Goal: Information Seeking & Learning: Learn about a topic

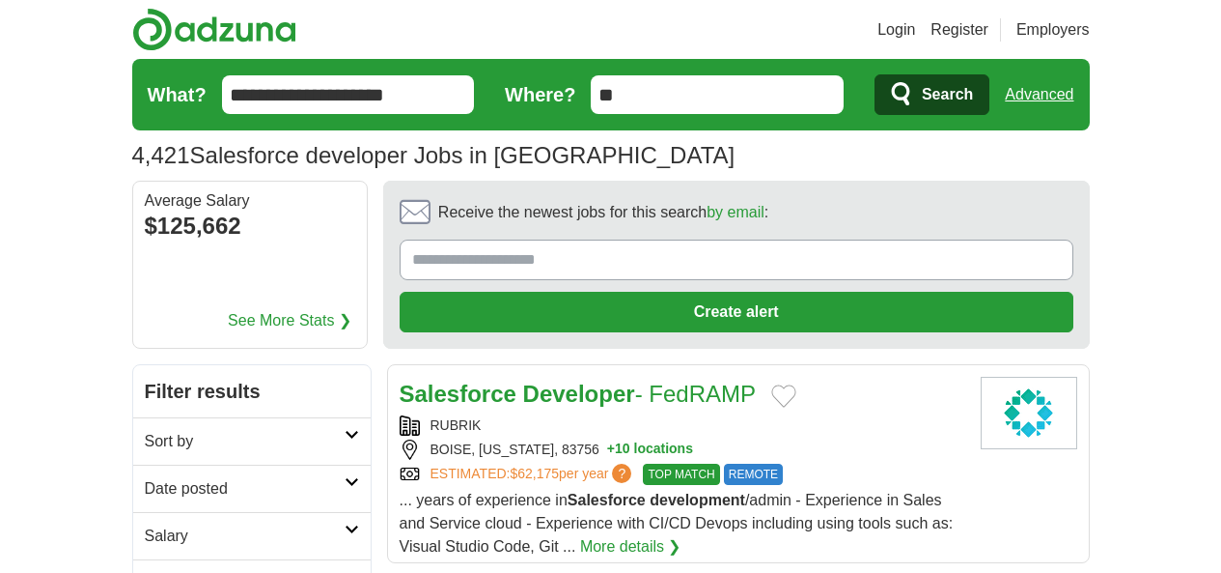
click at [915, 35] on link "Login" at bounding box center [897, 29] width 38 height 23
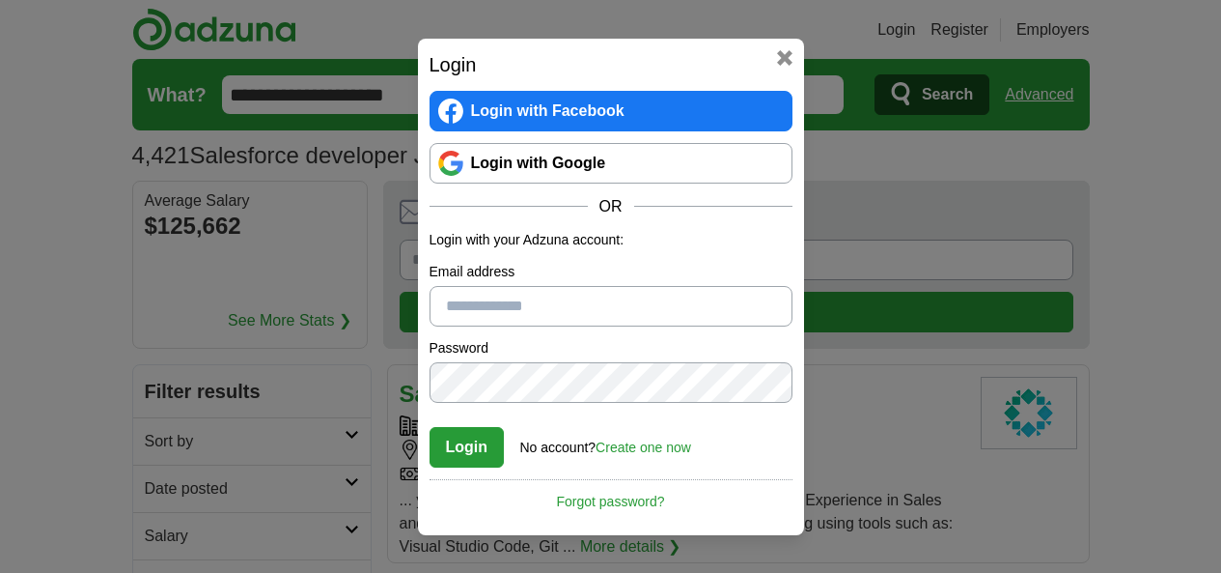
click at [665, 169] on link "Login with Google" at bounding box center [611, 163] width 363 height 41
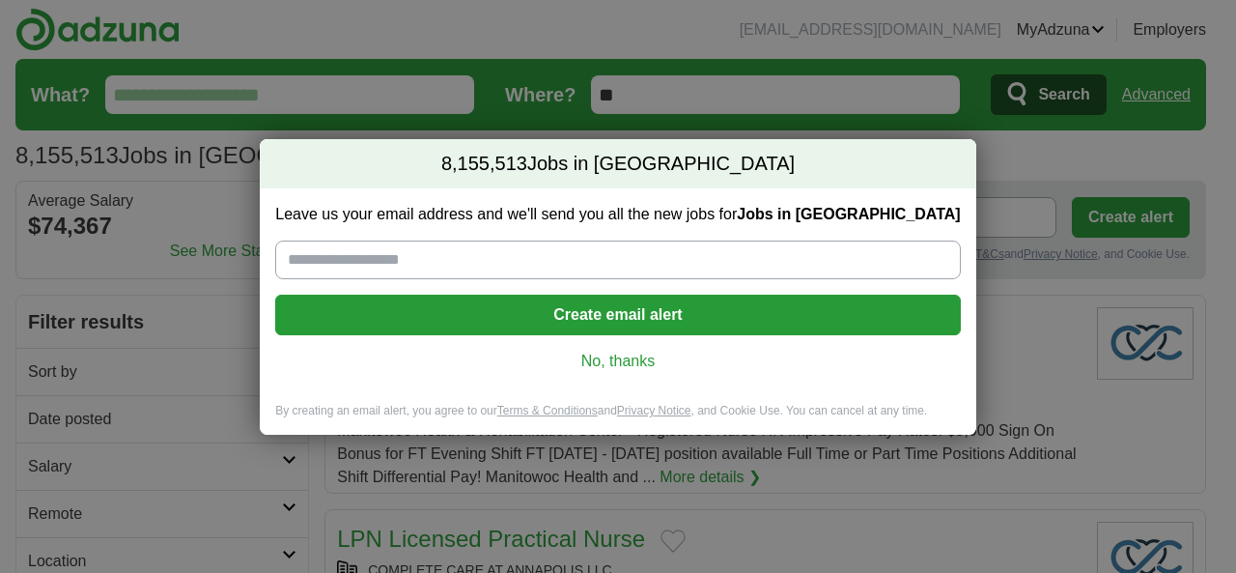
click at [639, 358] on link "No, thanks" at bounding box center [618, 360] width 654 height 21
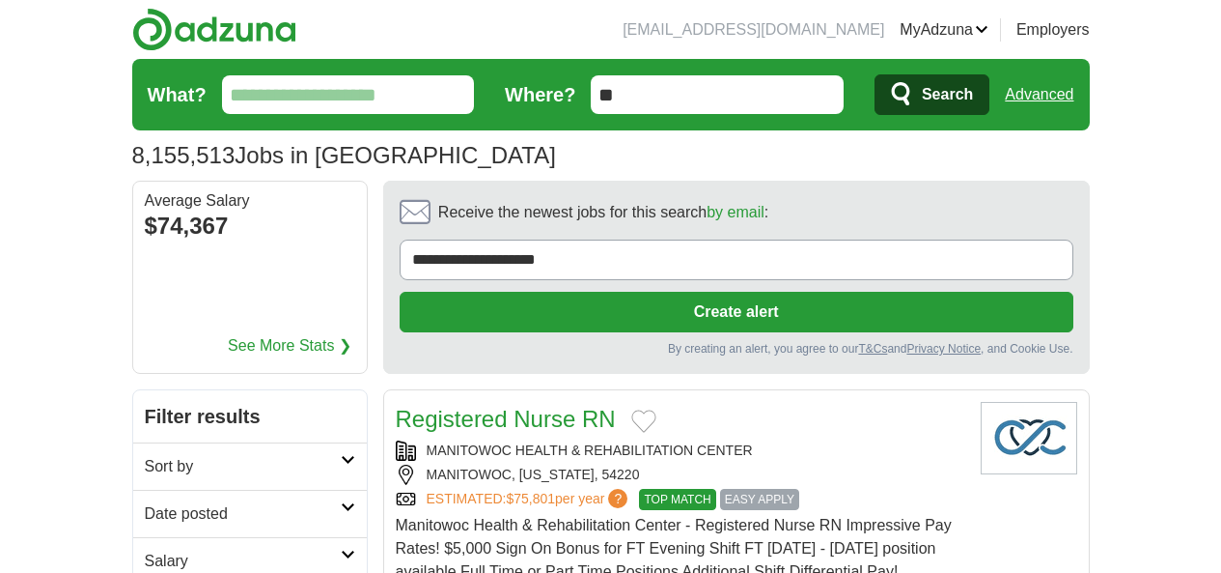
click at [222, 95] on input "What?" at bounding box center [348, 94] width 253 height 39
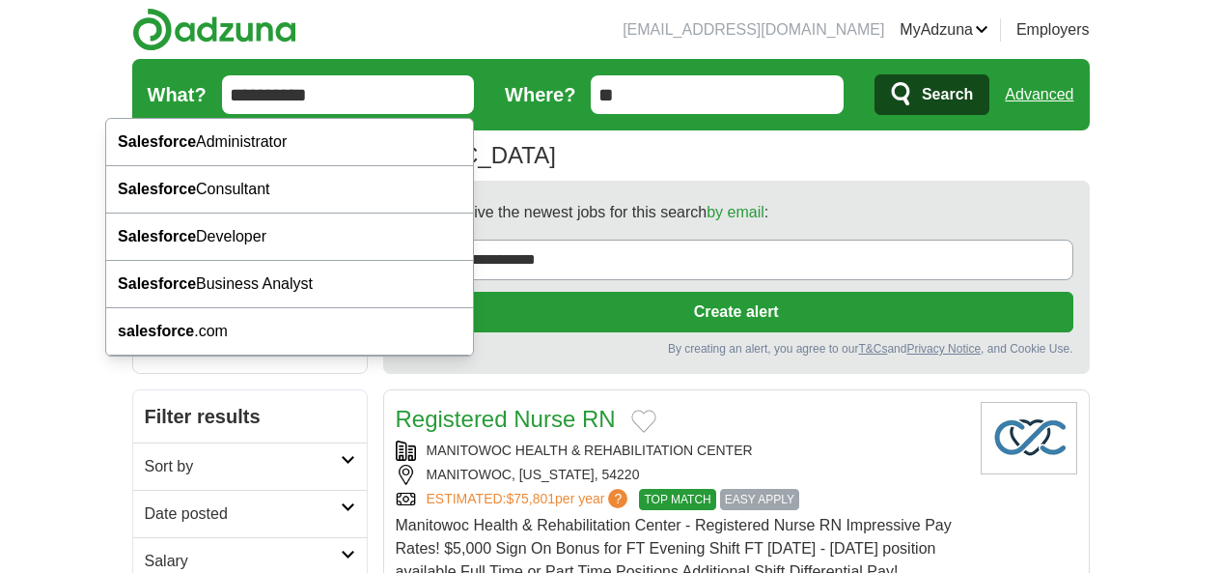
click at [218, 225] on div "Salesforce Developer" at bounding box center [289, 236] width 367 height 47
type input "**********"
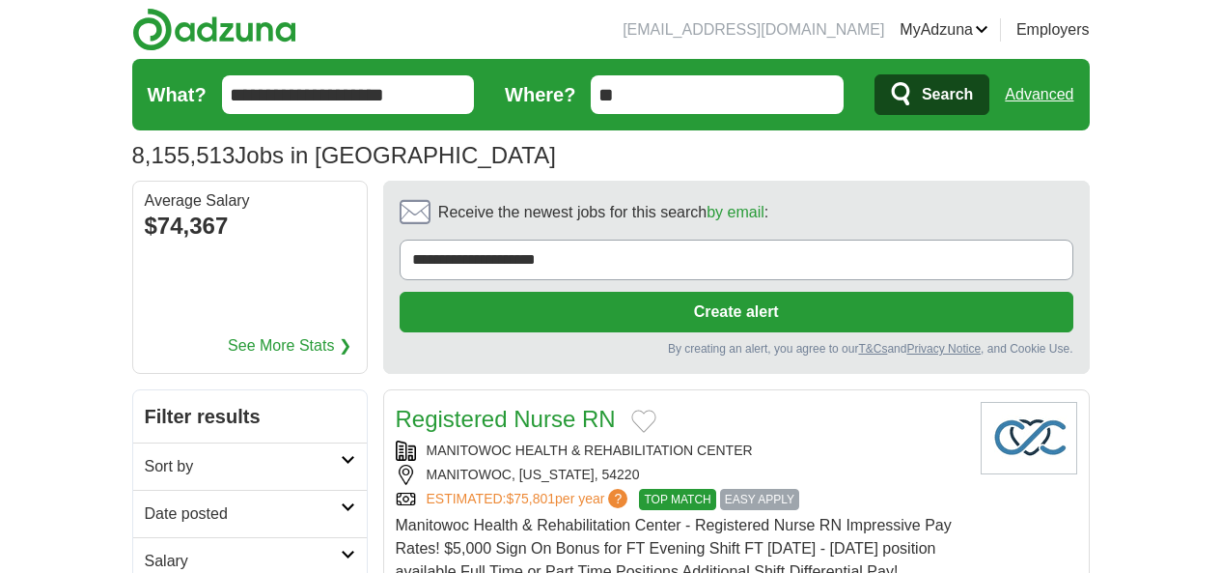
click at [650, 103] on input "**" at bounding box center [717, 94] width 253 height 39
click at [990, 93] on button "Search" at bounding box center [932, 94] width 115 height 41
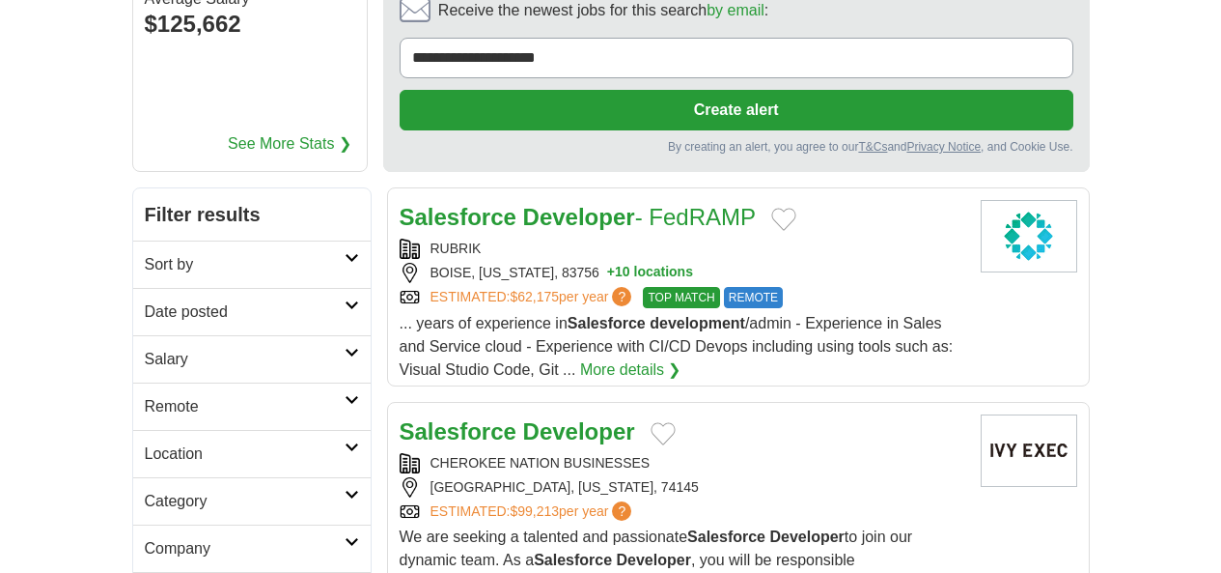
scroll to position [204, 0]
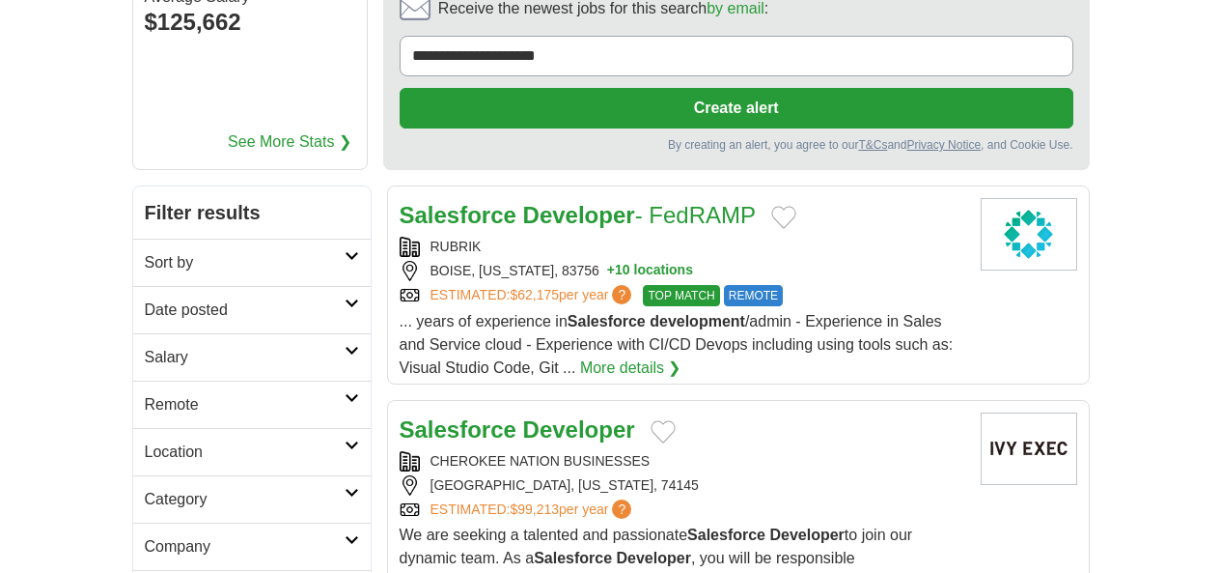
click at [273, 298] on h2 "Date posted" at bounding box center [245, 309] width 200 height 23
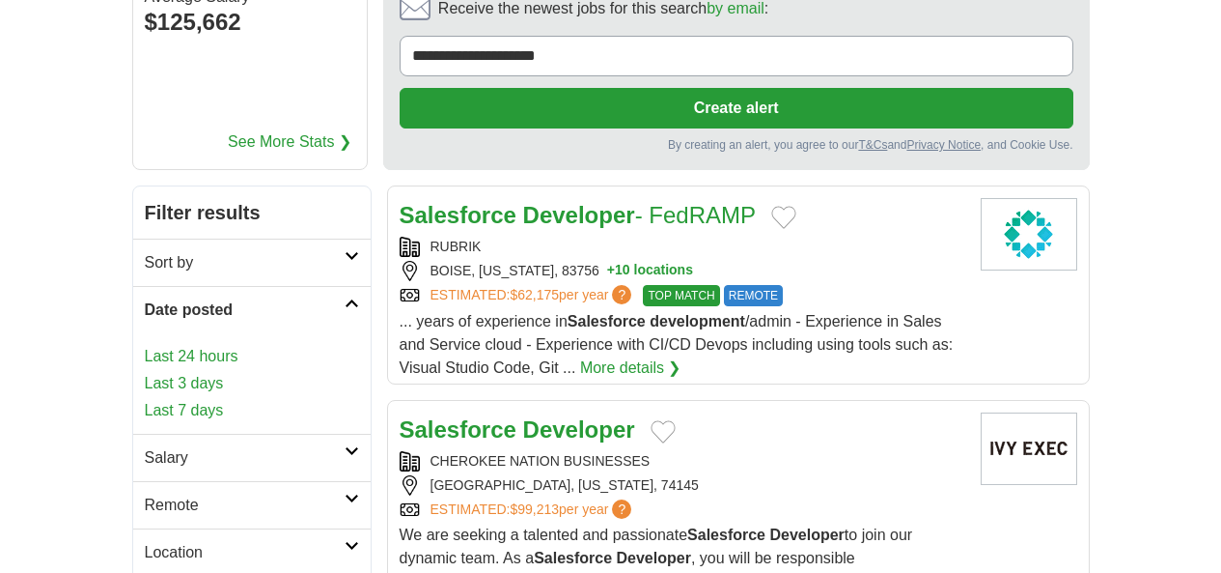
click at [145, 345] on link "Last 24 hours" at bounding box center [252, 356] width 214 height 23
click at [145, 372] on link "Last 3 days" at bounding box center [252, 383] width 214 height 23
click at [145, 493] on h2 "Remote" at bounding box center [245, 504] width 200 height 23
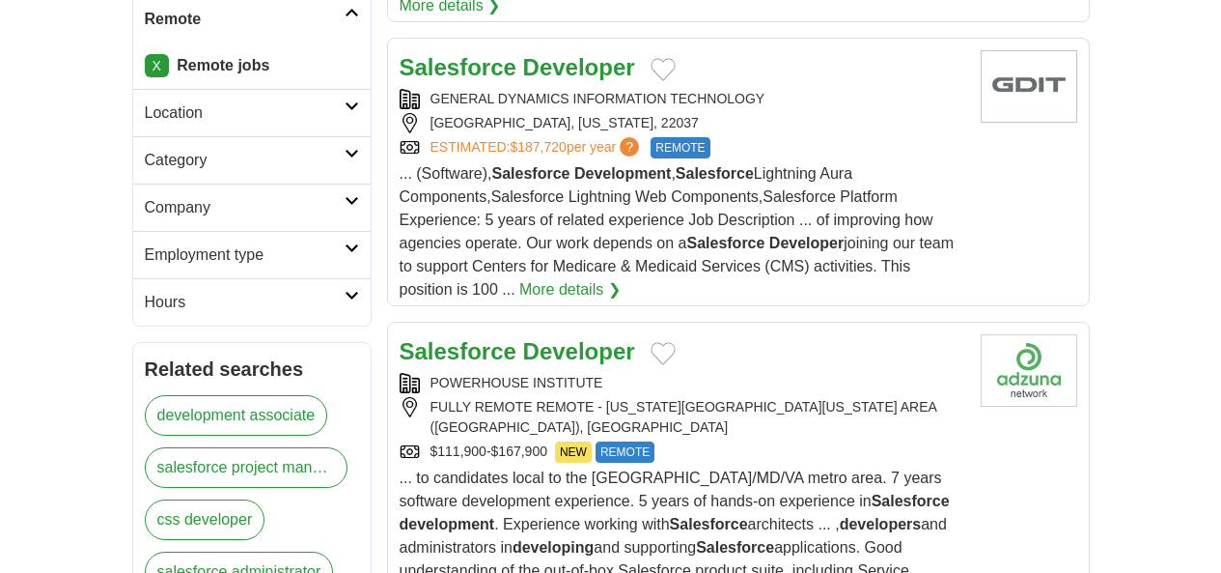
scroll to position [647, 0]
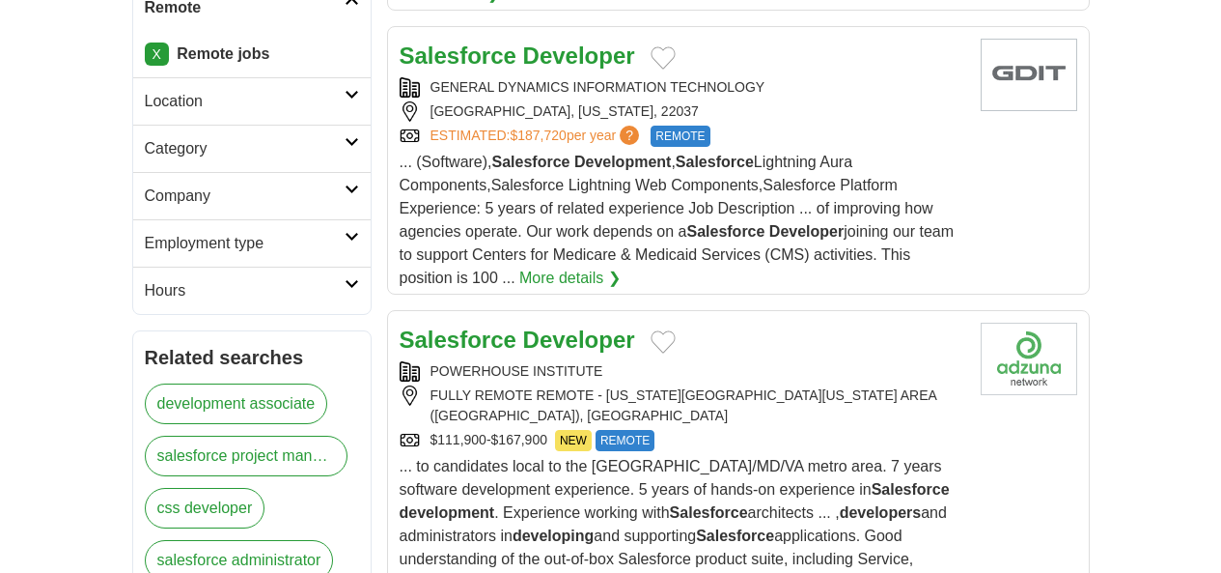
click at [400, 326] on strong "Salesforce" at bounding box center [458, 339] width 117 height 26
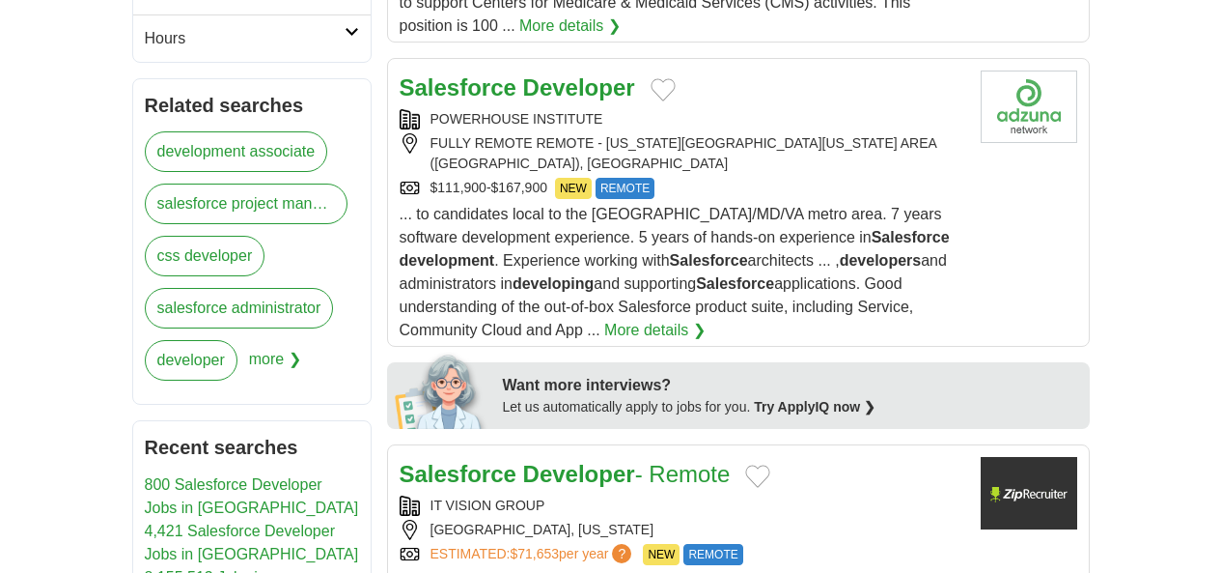
scroll to position [905, 0]
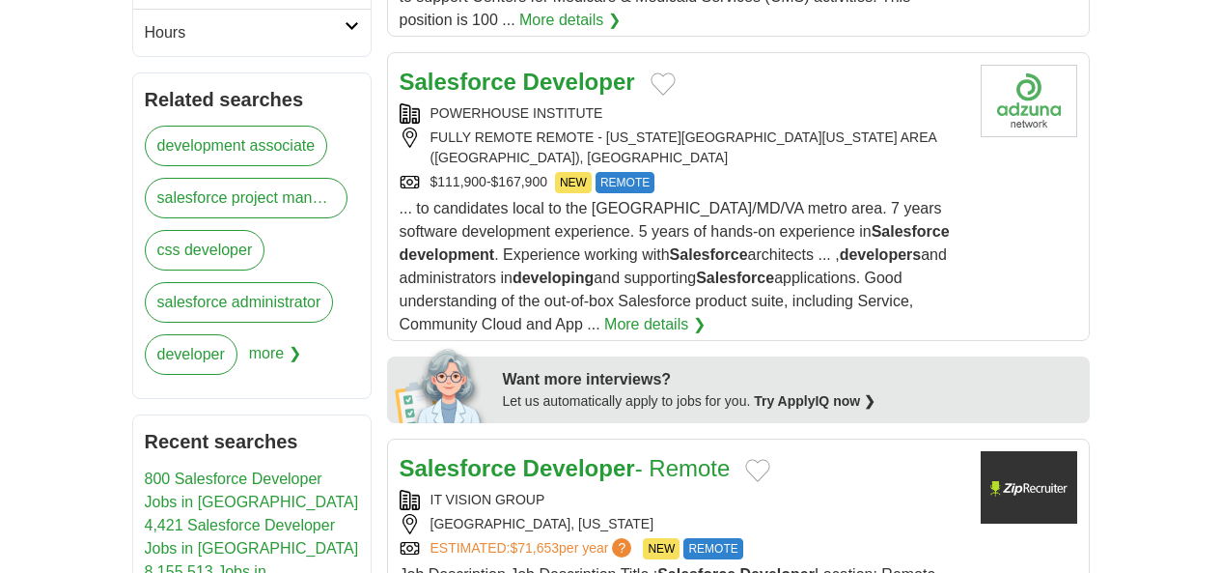
click at [400, 455] on strong "Salesforce" at bounding box center [458, 468] width 117 height 26
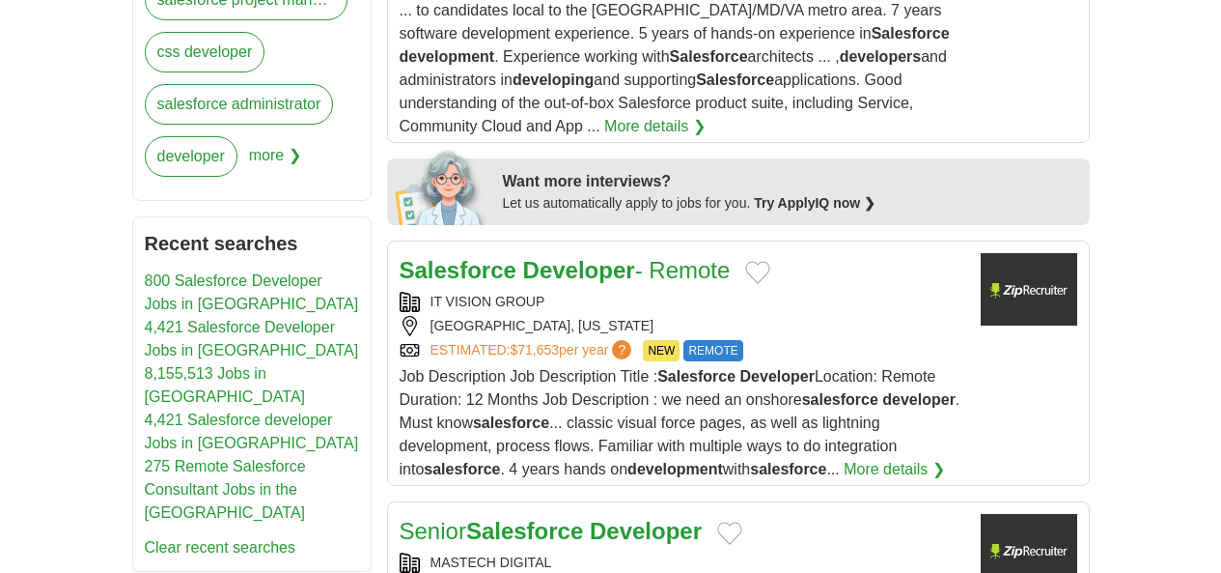
scroll to position [1109, 0]
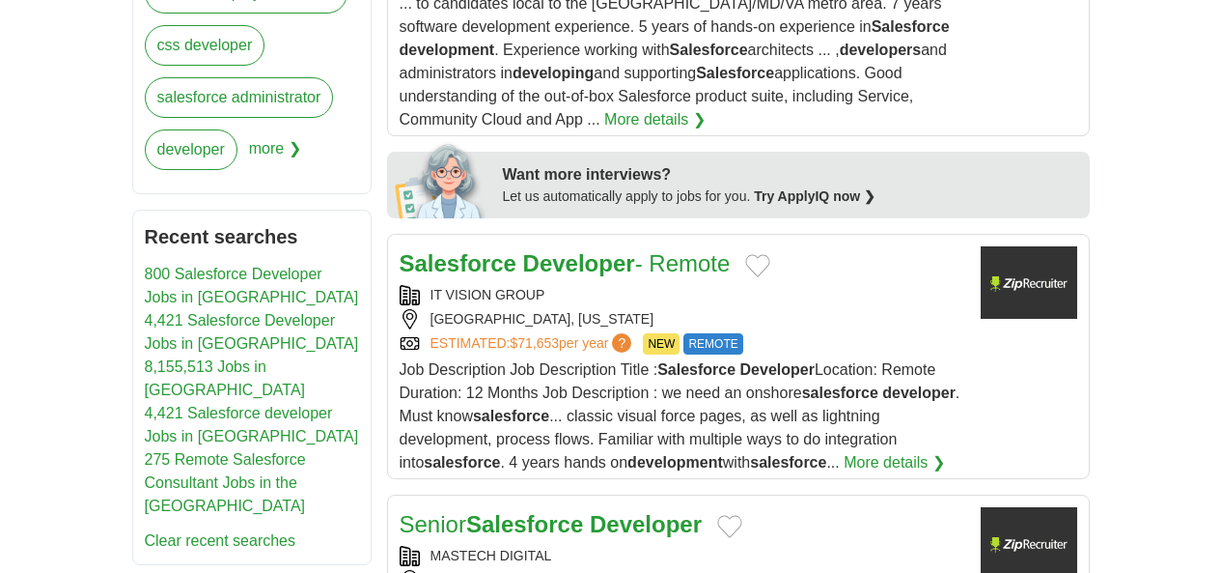
click at [400, 511] on link "Senior Salesforce Developer" at bounding box center [551, 524] width 303 height 26
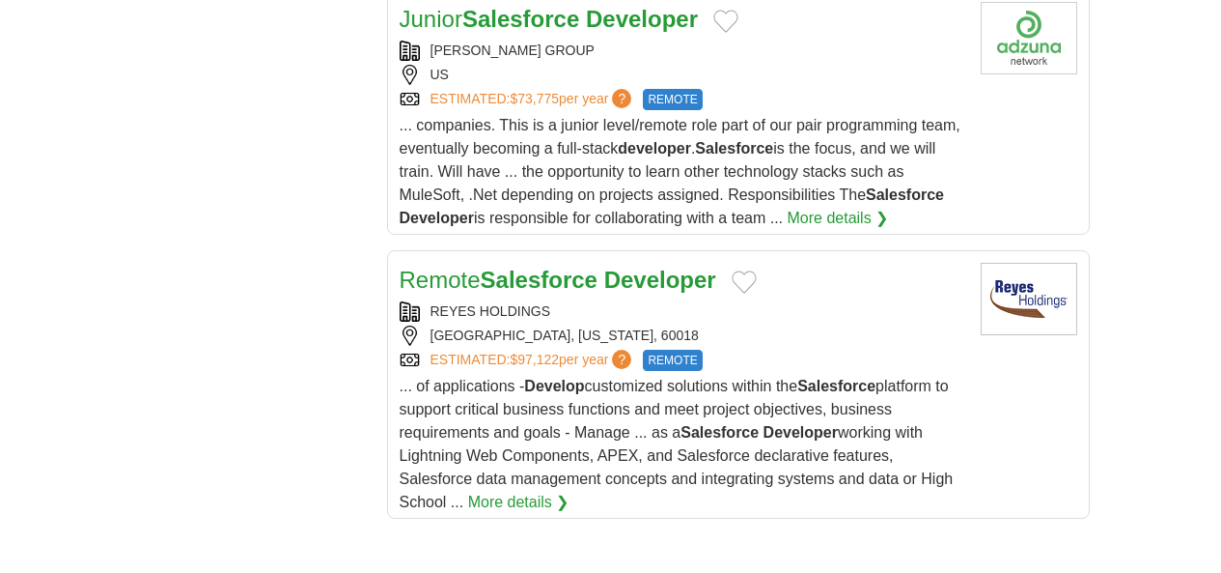
scroll to position [2823, 0]
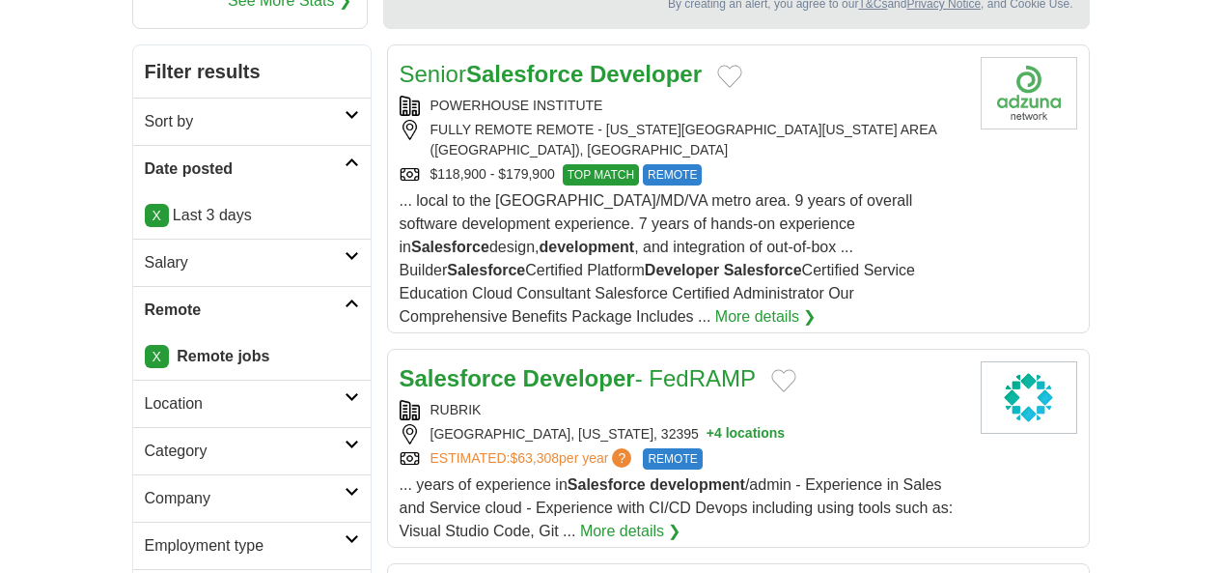
scroll to position [347, 0]
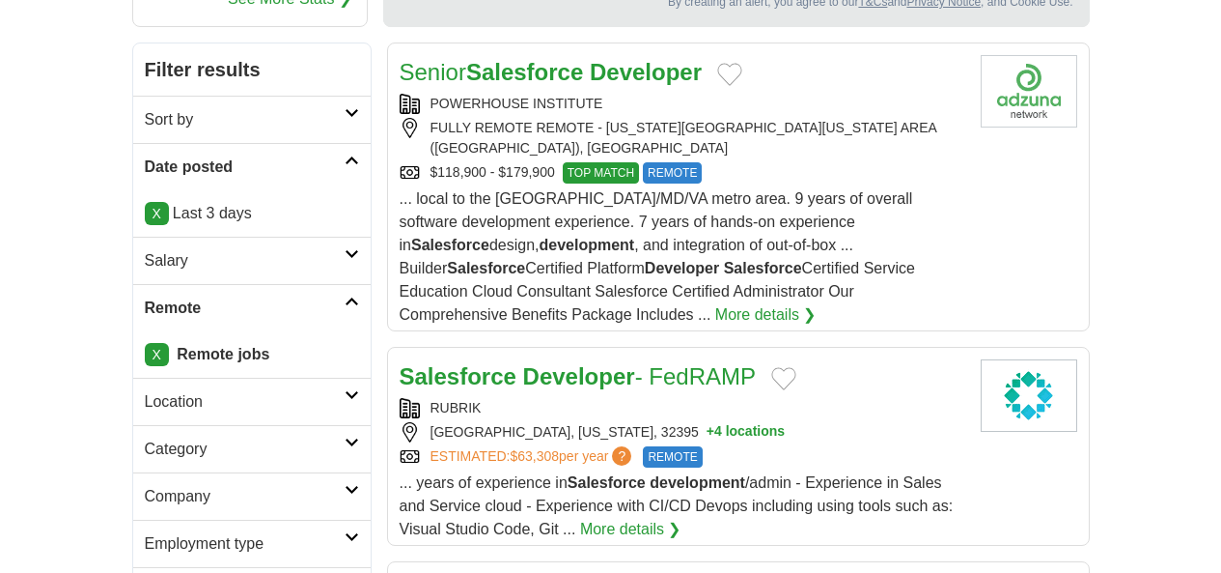
click at [400, 363] on strong "Salesforce" at bounding box center [458, 376] width 117 height 26
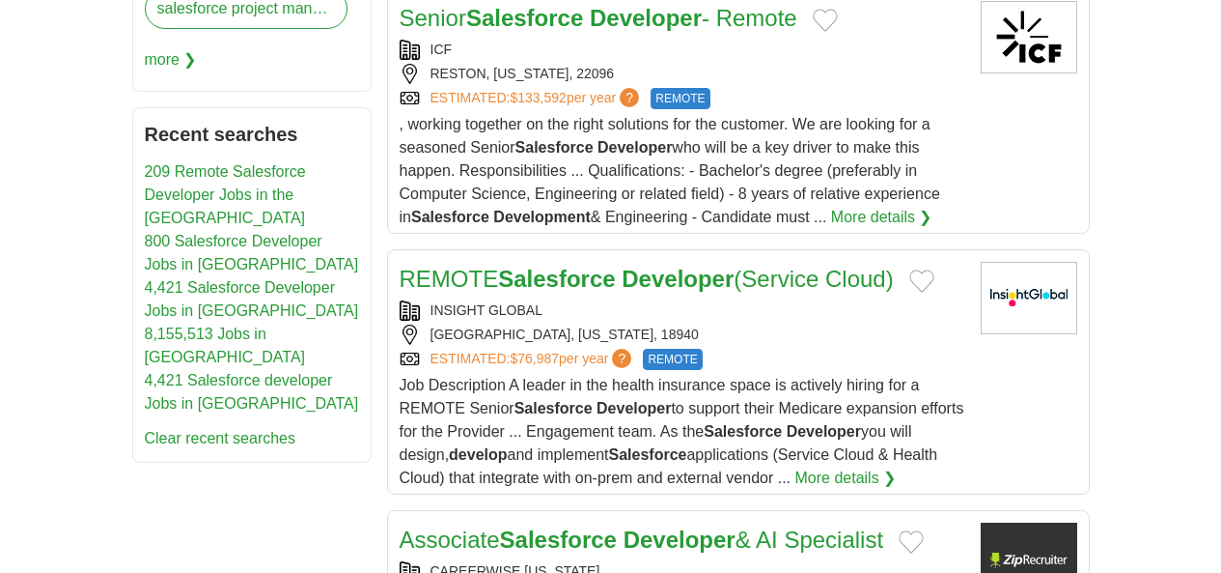
scroll to position [1278, 0]
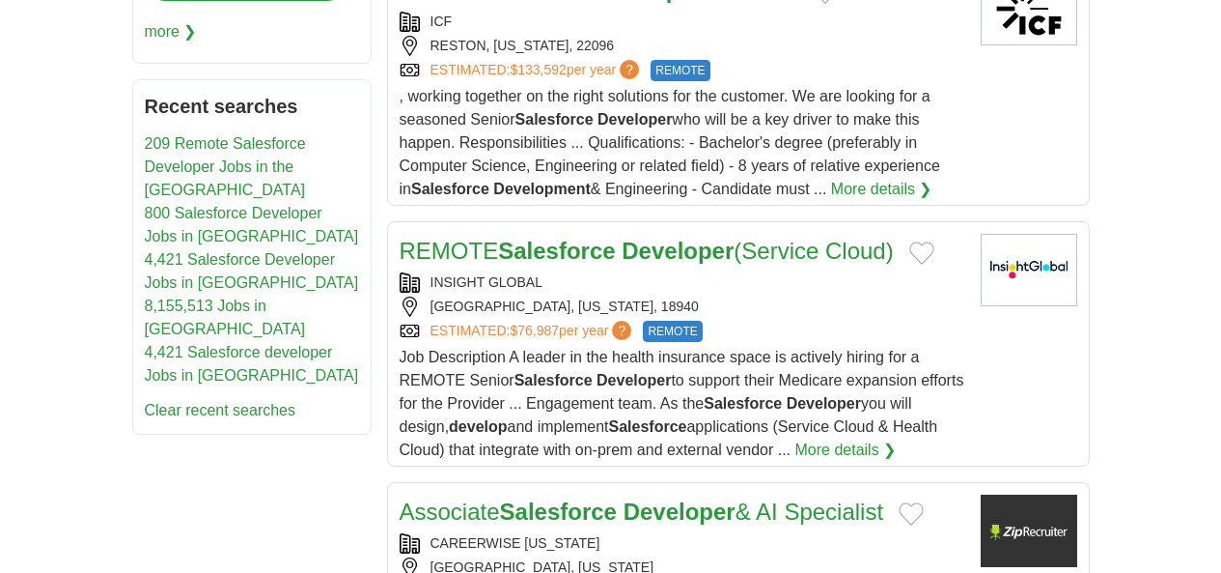
click at [400, 498] on link "Associate Salesforce Developer & AI Specialist" at bounding box center [642, 511] width 485 height 26
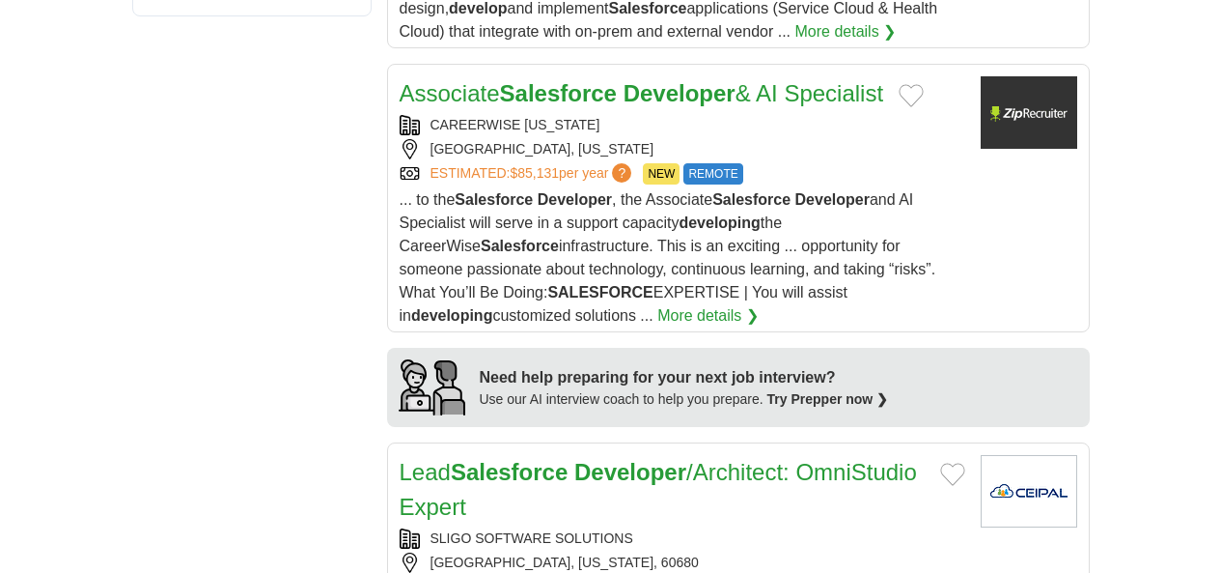
scroll to position [1699, 0]
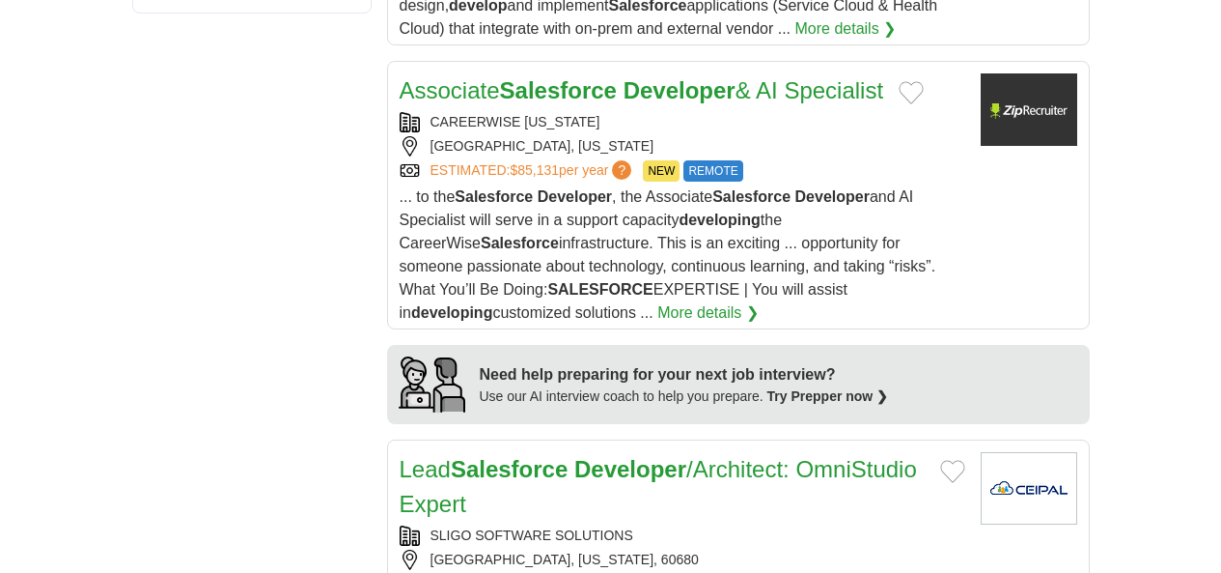
click at [400, 456] on link "Lead Salesforce Developer /Architect: OmniStudio Expert" at bounding box center [659, 486] width 518 height 61
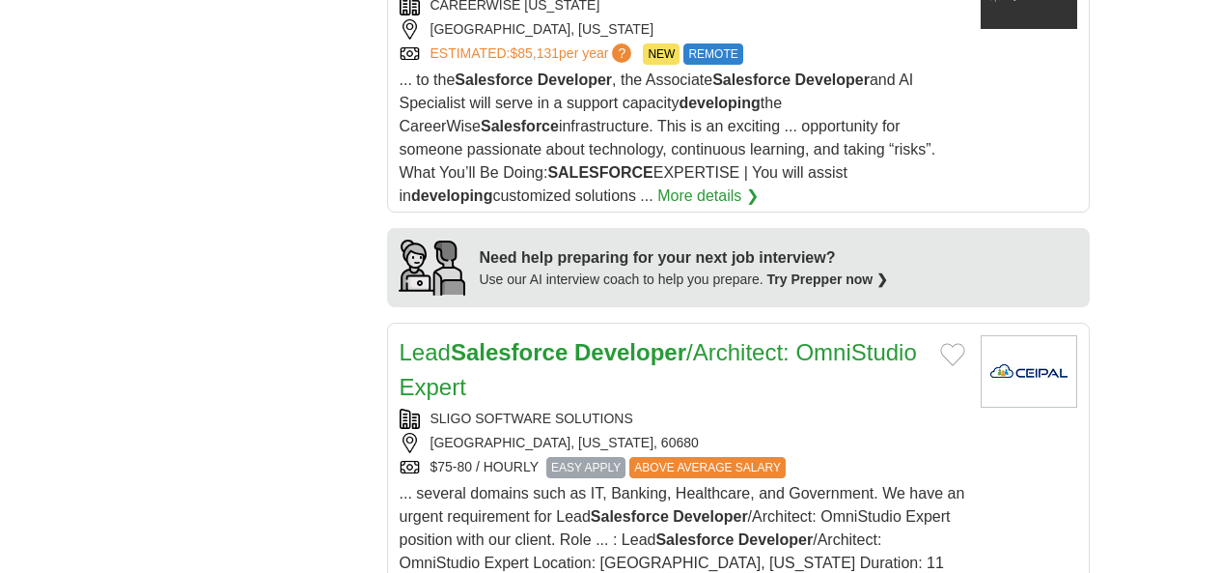
scroll to position [1897, 0]
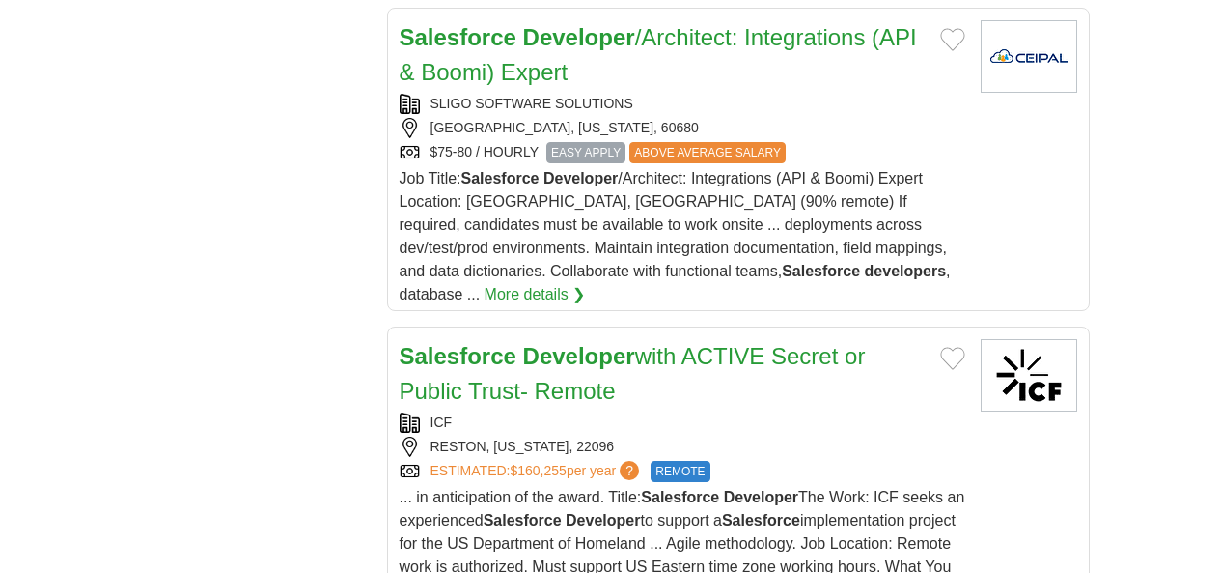
scroll to position [2451, 0]
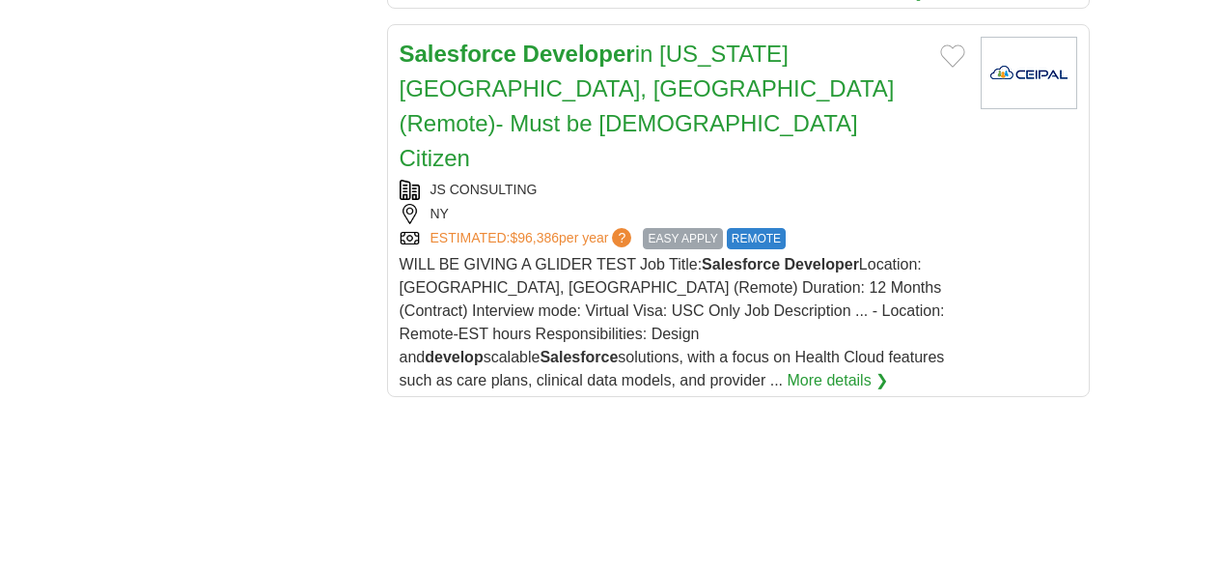
scroll to position [2987, 0]
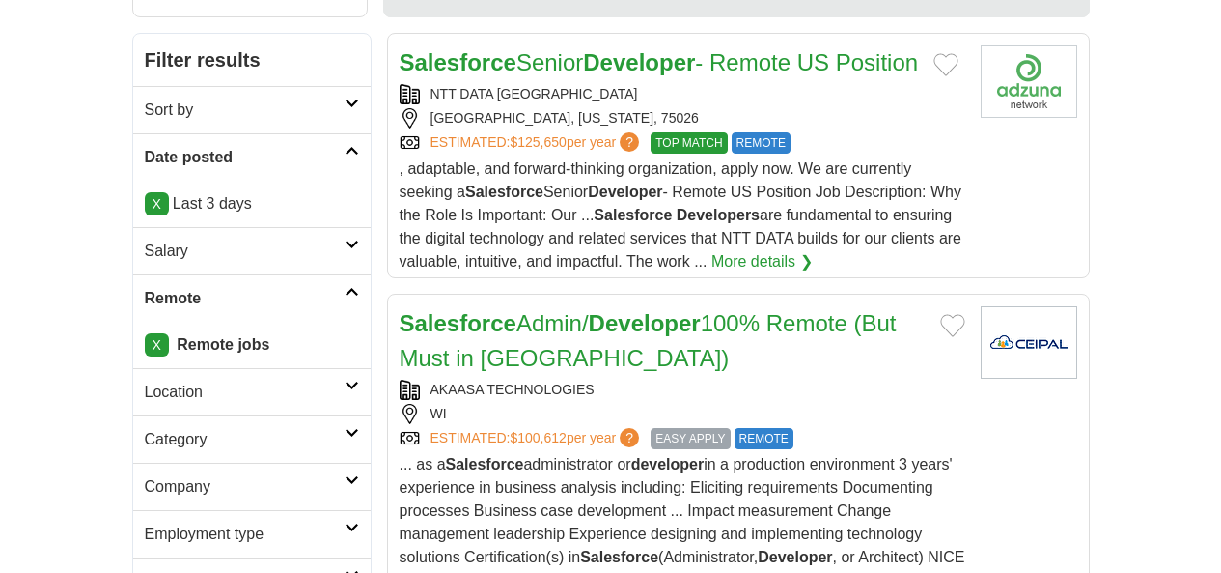
scroll to position [357, 0]
click at [400, 309] on strong "Salesforce" at bounding box center [458, 322] width 117 height 26
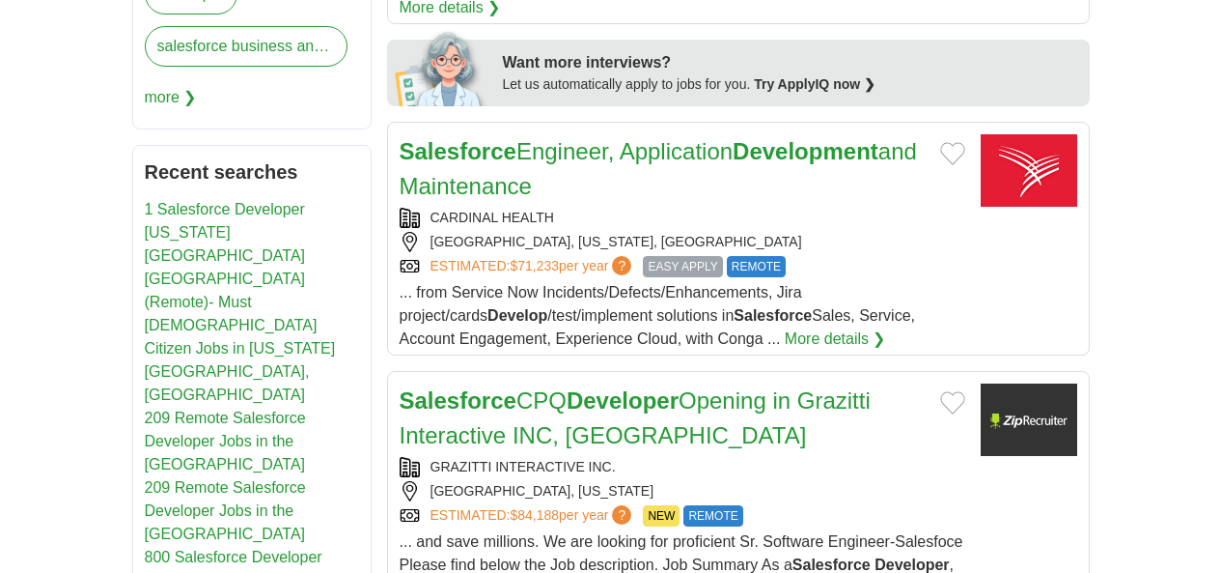
scroll to position [1205, 0]
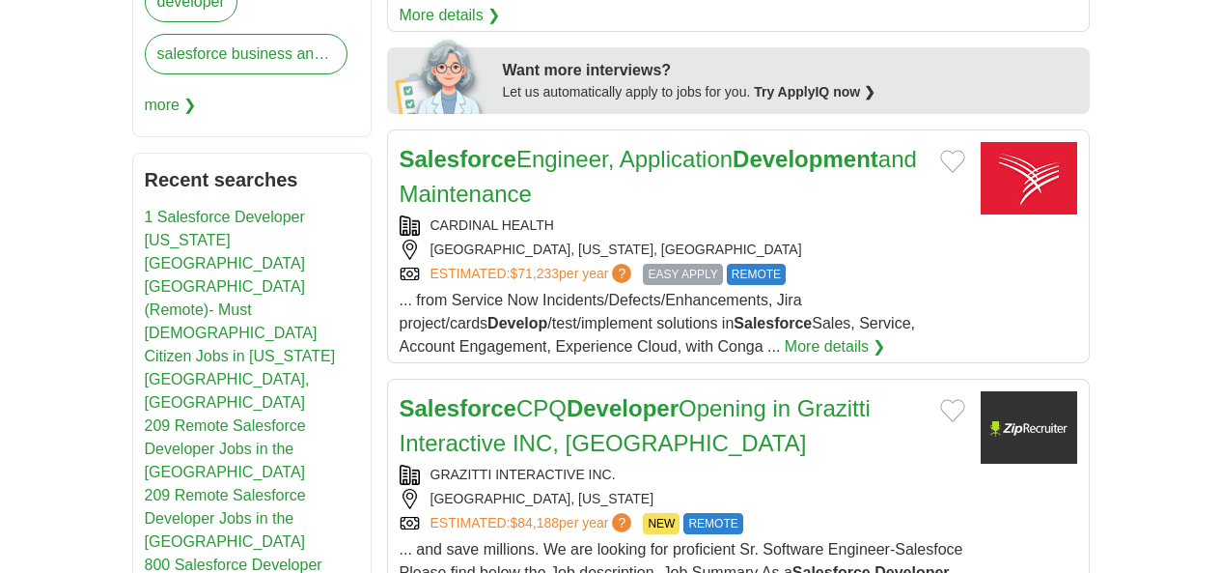
click at [400, 395] on strong "Salesforce" at bounding box center [458, 408] width 117 height 26
